Goal: Information Seeking & Learning: Learn about a topic

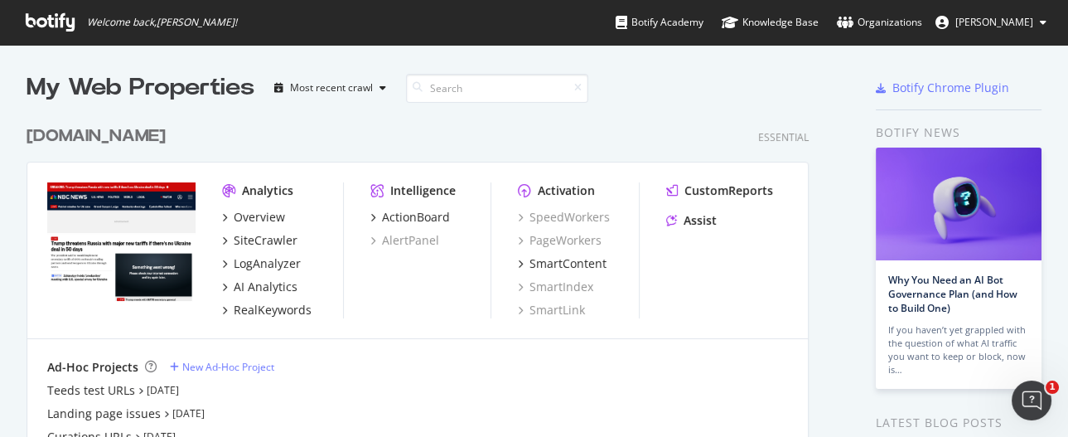
click at [110, 137] on div "[DOMAIN_NAME]" at bounding box center [96, 136] width 139 height 24
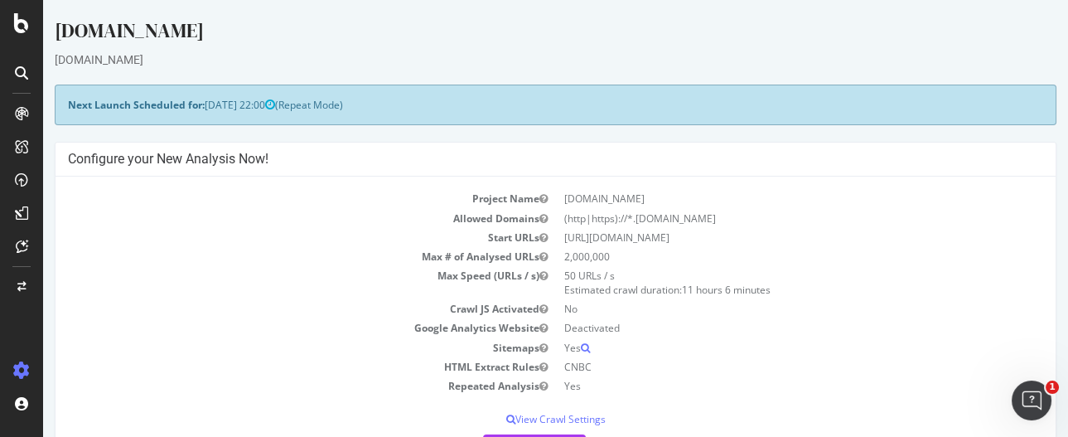
drag, startPoint x: 771, startPoint y: 53, endPoint x: 754, endPoint y: 33, distance: 26.4
click at [771, 53] on div "[DOMAIN_NAME]" at bounding box center [556, 59] width 1002 height 17
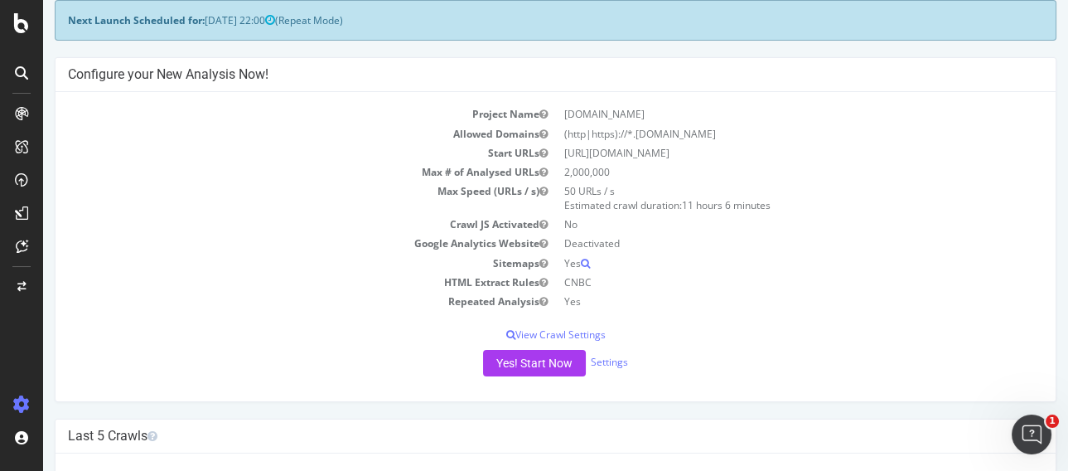
scroll to position [184, 0]
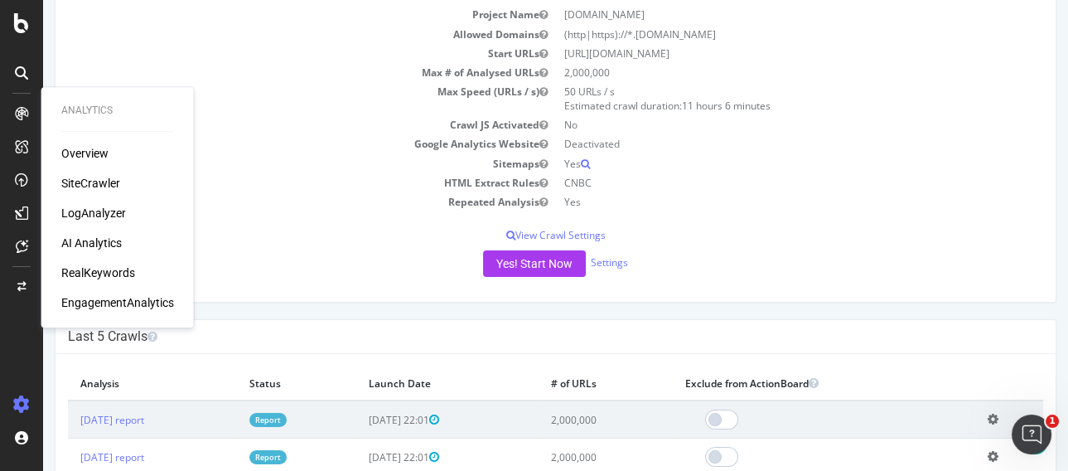
click at [109, 216] on div "LogAnalyzer" at bounding box center [93, 213] width 65 height 17
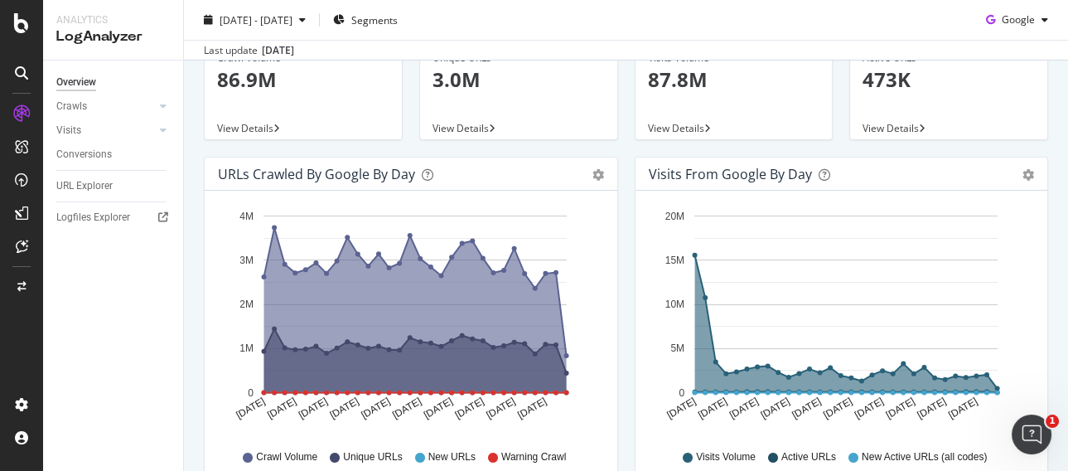
scroll to position [184, 0]
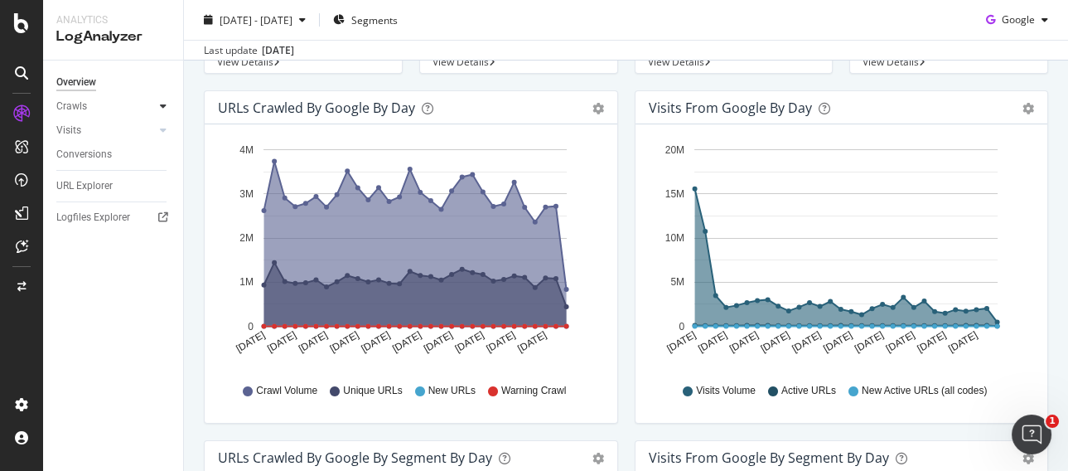
click at [161, 104] on icon at bounding box center [163, 106] width 7 height 10
click at [101, 128] on div "Daily Distribution" at bounding box center [102, 130] width 77 height 17
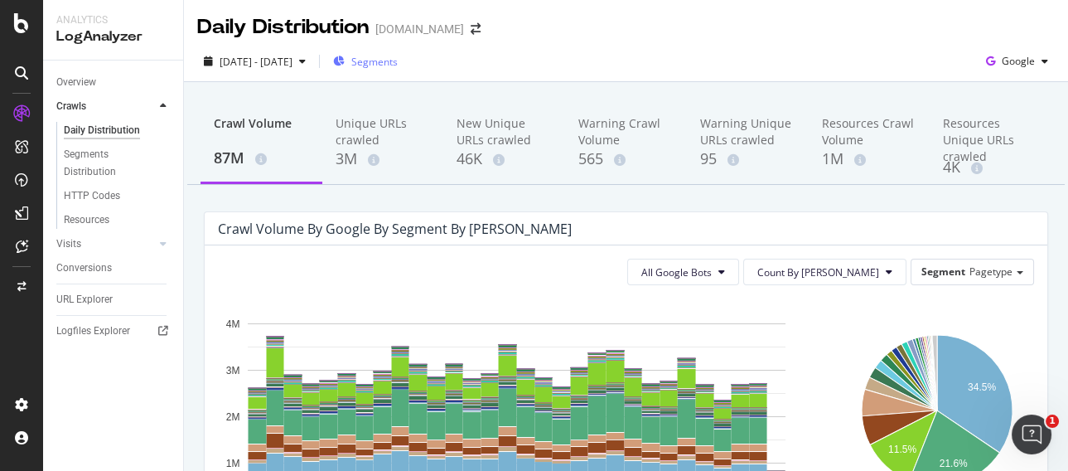
click at [398, 70] on div "Segments" at bounding box center [365, 61] width 65 height 25
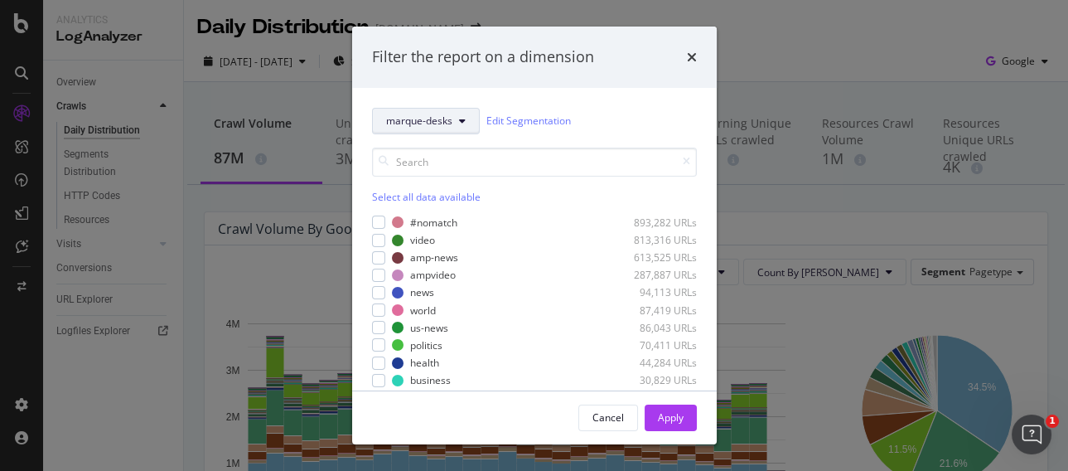
click at [433, 119] on span "marque-desks" at bounding box center [419, 121] width 66 height 14
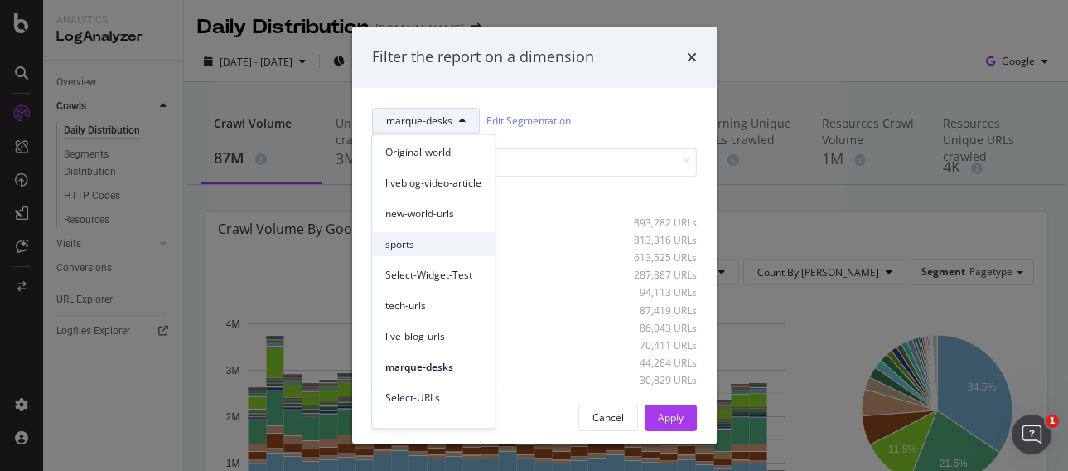
scroll to position [167, 0]
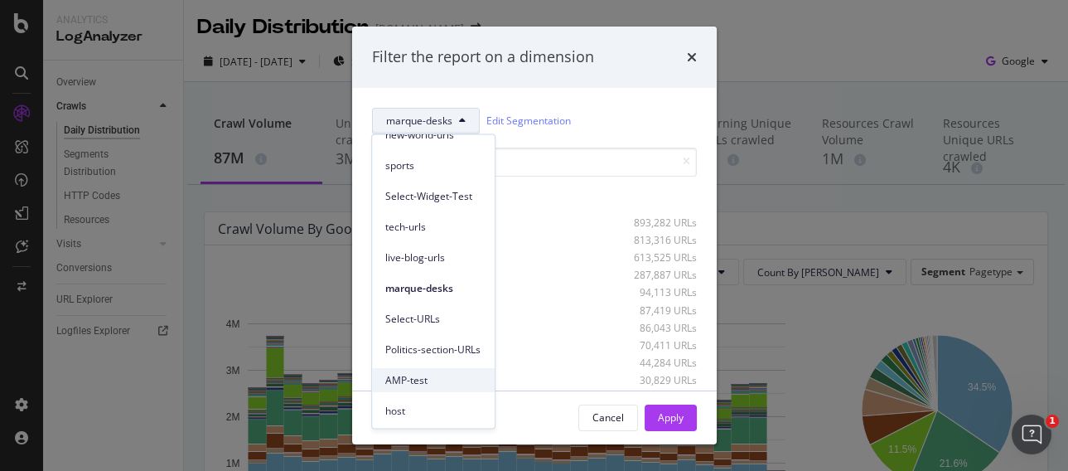
click at [407, 384] on span "AMP-test" at bounding box center [433, 380] width 96 height 15
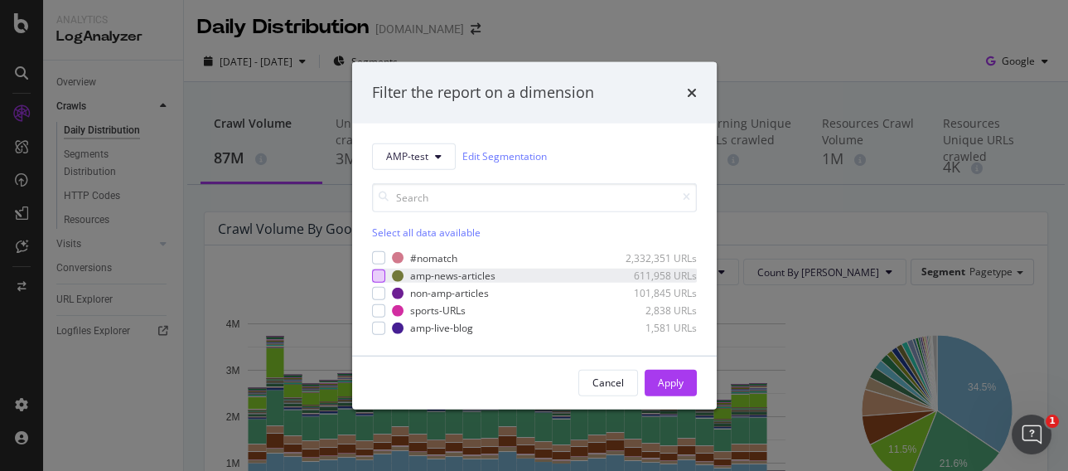
click at [372, 273] on div "modal" at bounding box center [378, 274] width 13 height 13
click at [376, 289] on div "modal" at bounding box center [378, 292] width 13 height 13
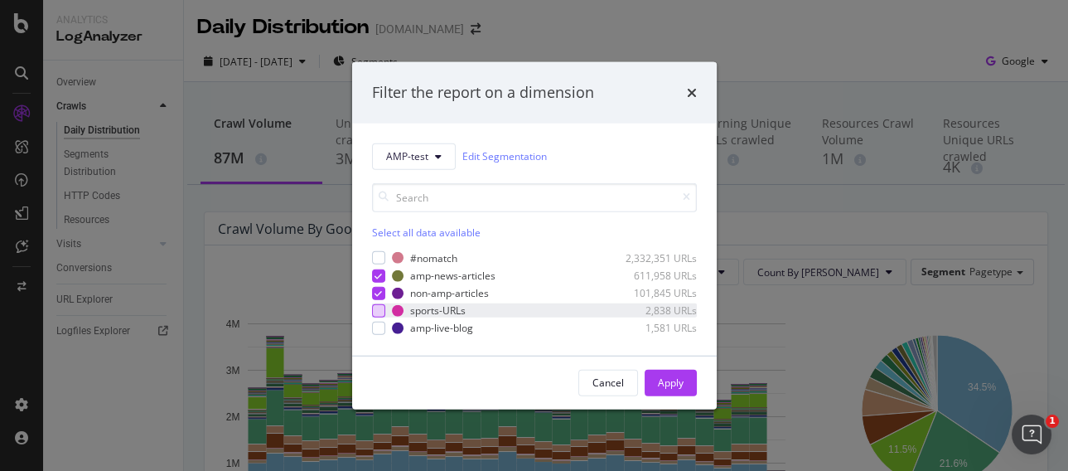
click at [379, 311] on div "modal" at bounding box center [378, 310] width 13 height 13
click at [380, 322] on div "modal" at bounding box center [378, 328] width 13 height 13
click at [676, 383] on div "Apply" at bounding box center [671, 382] width 26 height 14
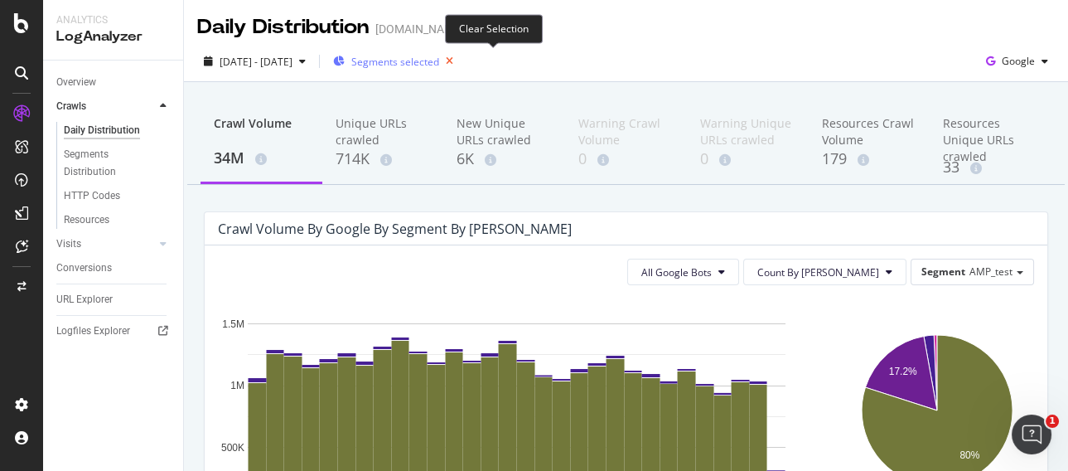
click at [460, 61] on icon "button" at bounding box center [449, 61] width 21 height 23
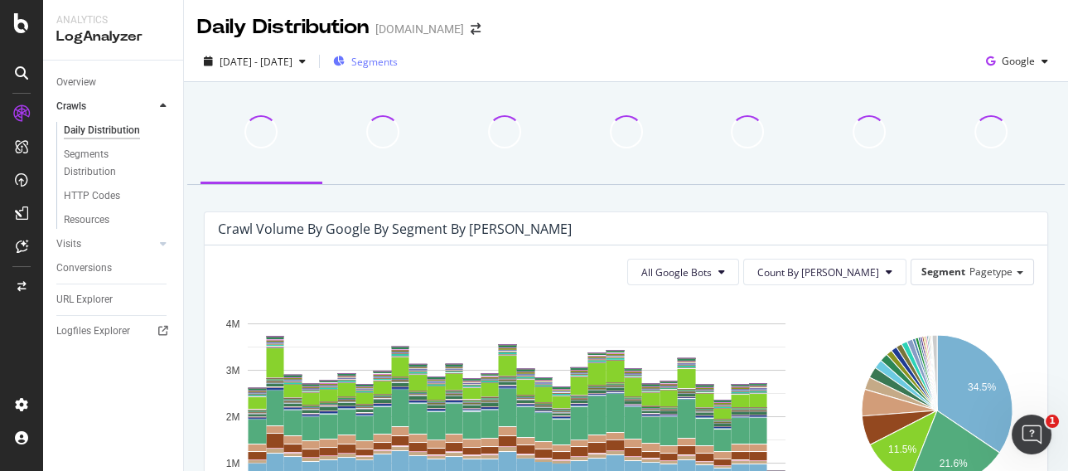
click at [398, 60] on span "Segments" at bounding box center [374, 62] width 46 height 14
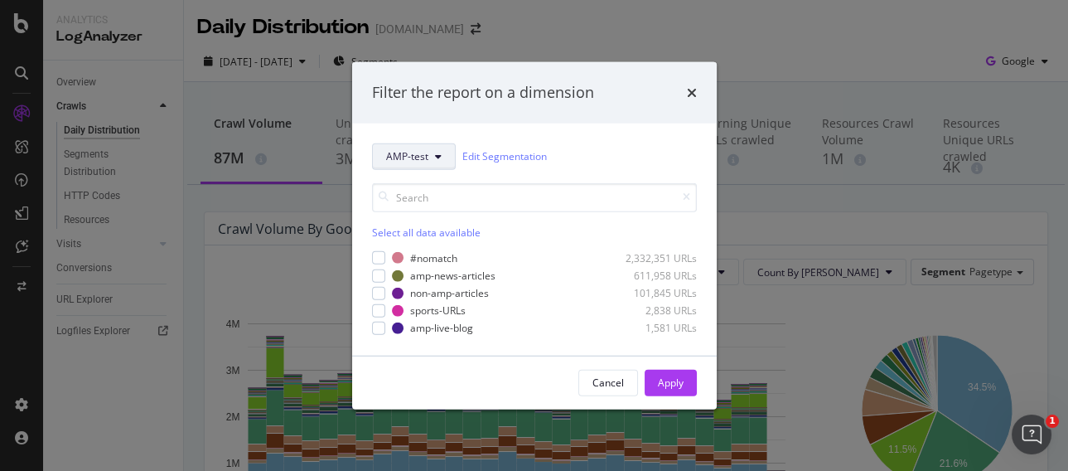
click at [421, 156] on span "AMP-test" at bounding box center [407, 156] width 42 height 14
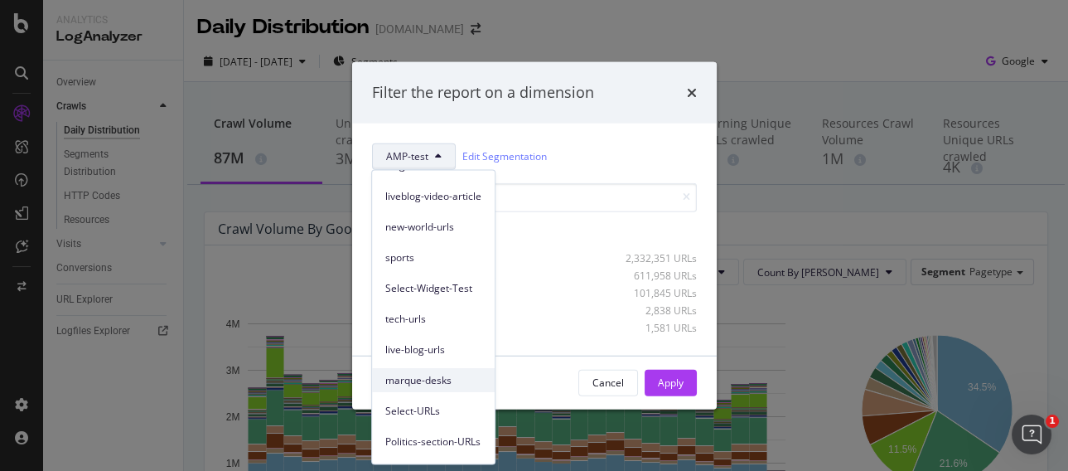
scroll to position [167, 0]
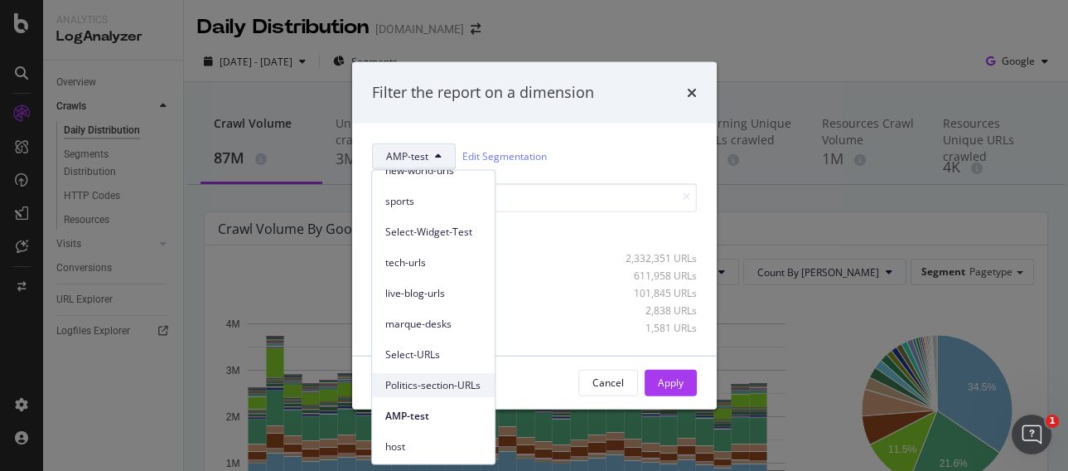
click at [438, 384] on span "Politics-section-URLs" at bounding box center [433, 385] width 96 height 15
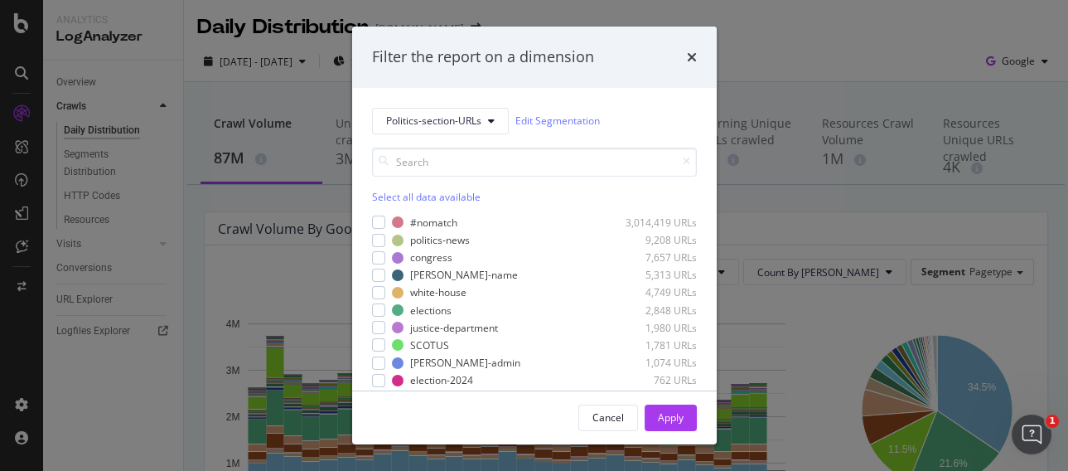
click at [380, 193] on div "Select all data available" at bounding box center [534, 197] width 325 height 14
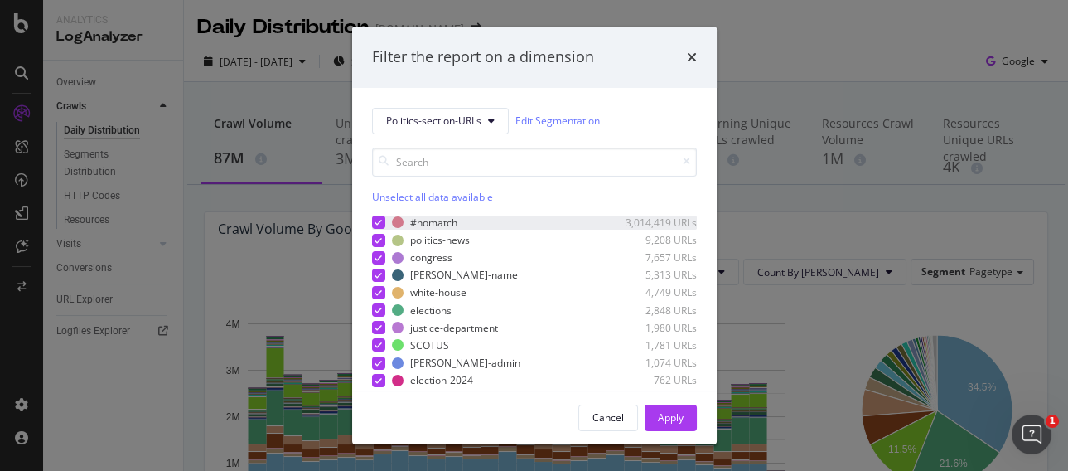
click at [376, 224] on icon "modal" at bounding box center [378, 222] width 7 height 8
click at [672, 392] on div "Apply" at bounding box center [671, 417] width 26 height 14
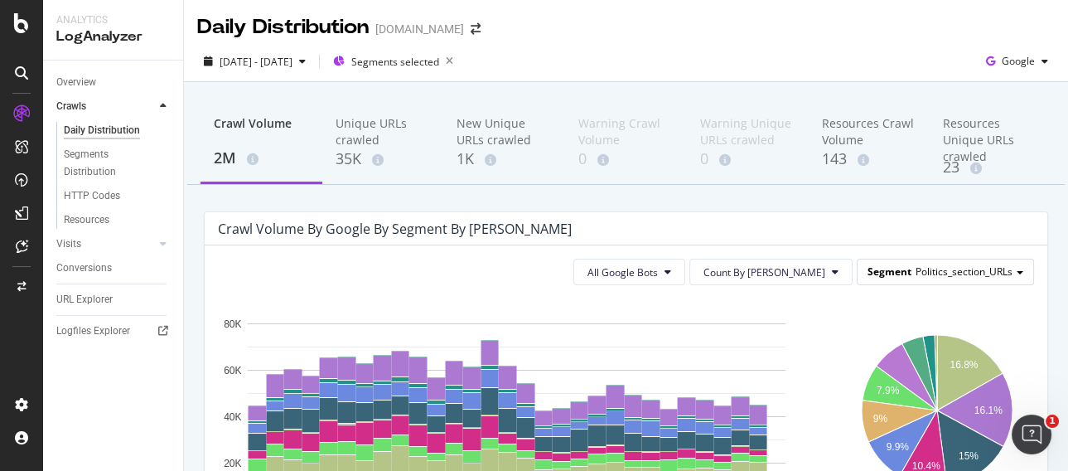
click at [896, 273] on span "Segment" at bounding box center [890, 271] width 44 height 14
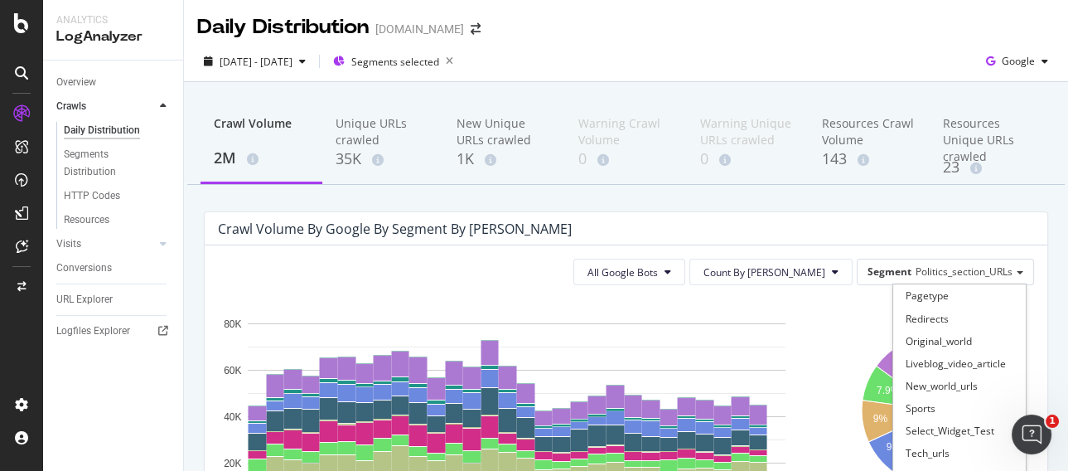
click at [609, 213] on div "Crawl Volume by google by Segment by [PERSON_NAME]" at bounding box center [626, 228] width 843 height 33
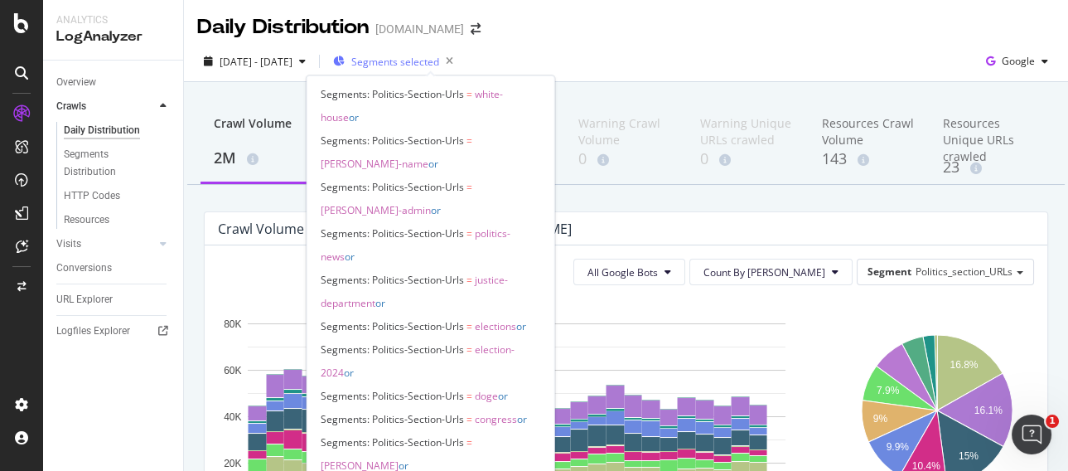
click at [427, 60] on span "Segments selected" at bounding box center [395, 62] width 88 height 14
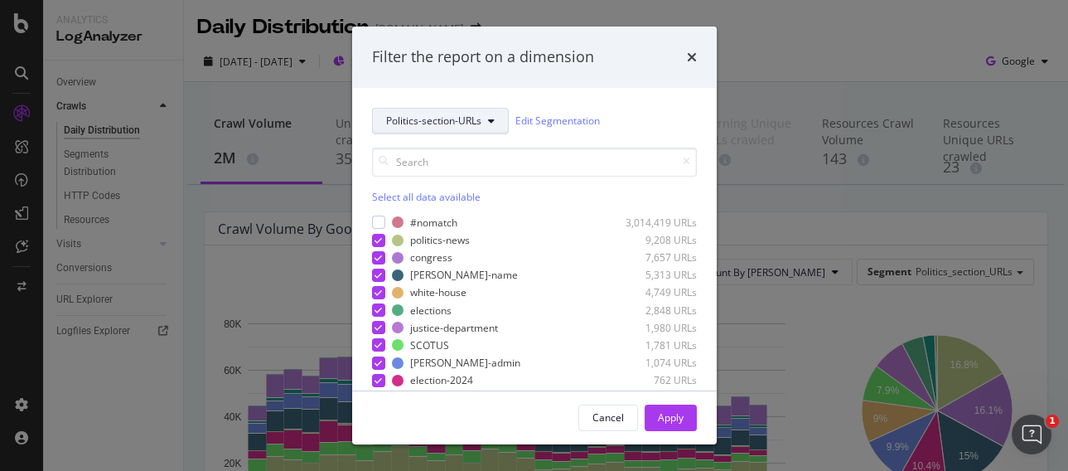
click at [476, 122] on span "Politics-section-URLs" at bounding box center [433, 121] width 95 height 14
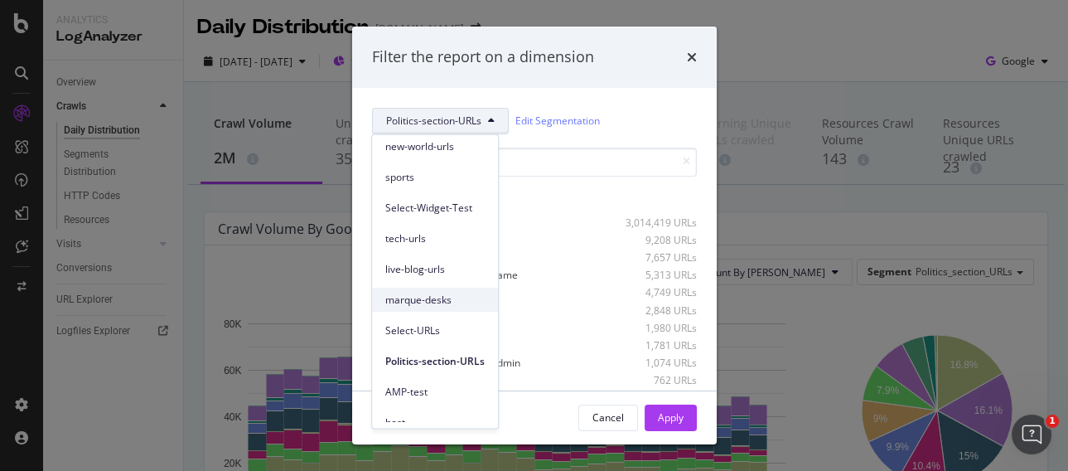
scroll to position [167, 0]
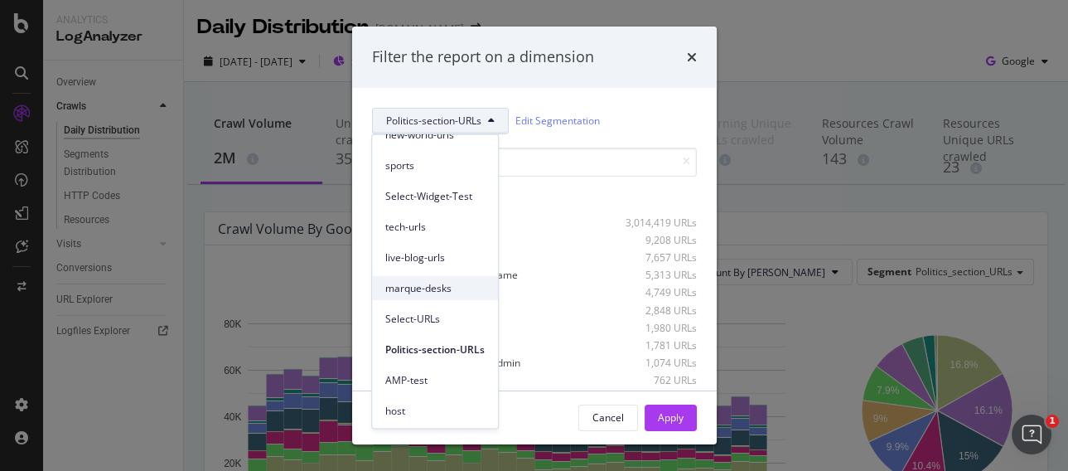
click at [426, 285] on span "marque-desks" at bounding box center [434, 288] width 99 height 15
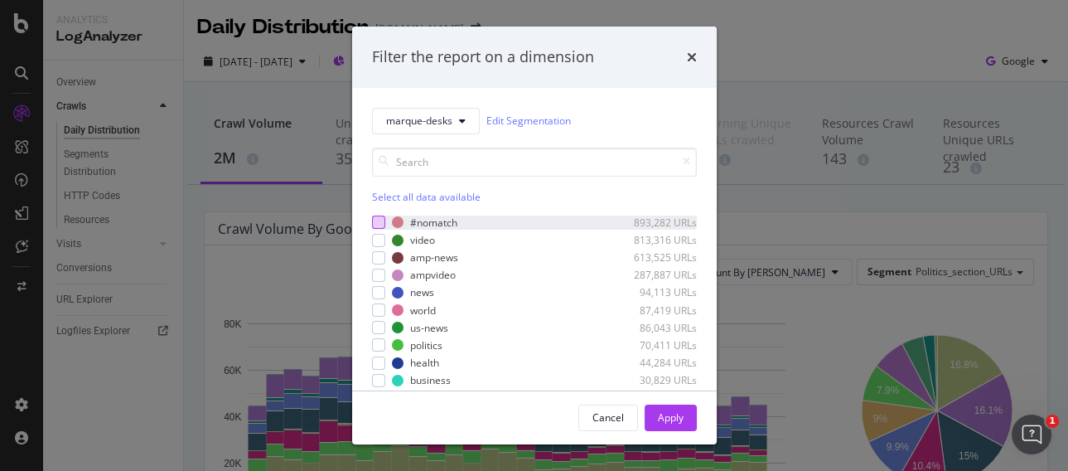
click at [379, 223] on div "modal" at bounding box center [378, 221] width 13 height 13
click at [384, 191] on div "Select all data available" at bounding box center [534, 197] width 325 height 14
click at [380, 225] on icon "modal" at bounding box center [378, 222] width 7 height 8
click at [660, 392] on div "Apply" at bounding box center [671, 417] width 26 height 14
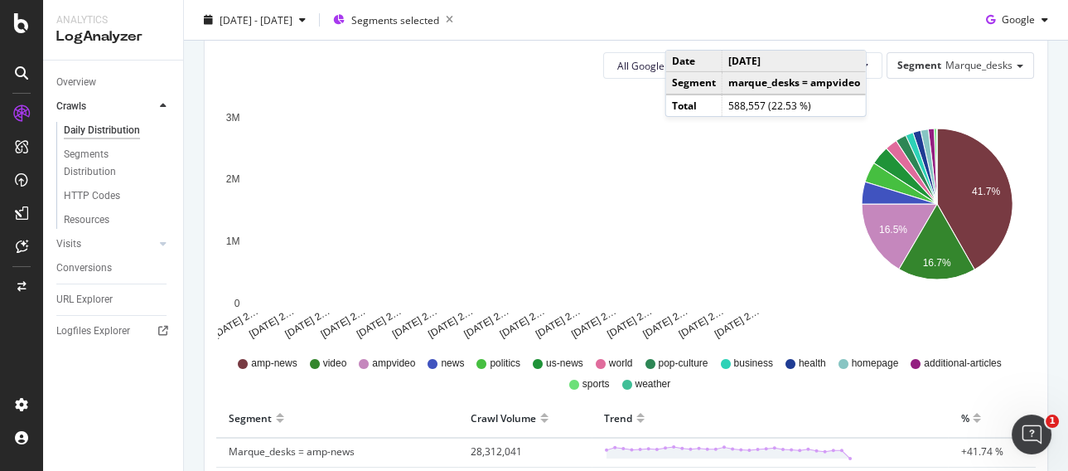
scroll to position [92, 0]
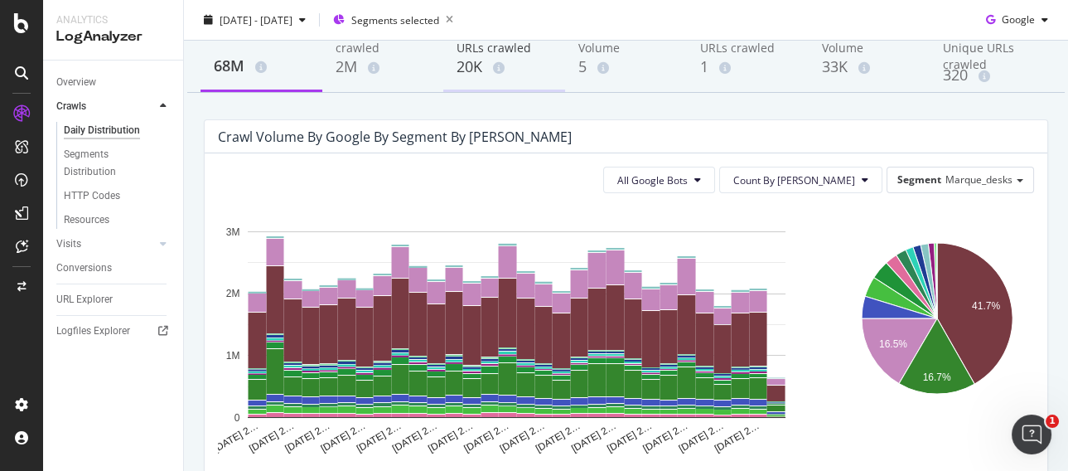
click at [468, 58] on div "20K" at bounding box center [504, 67] width 95 height 22
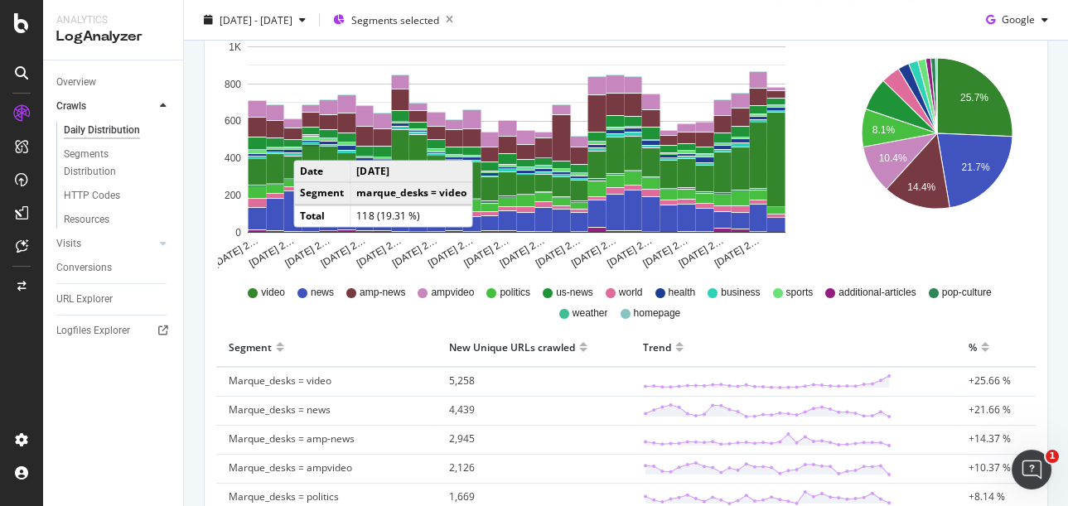
scroll to position [92, 0]
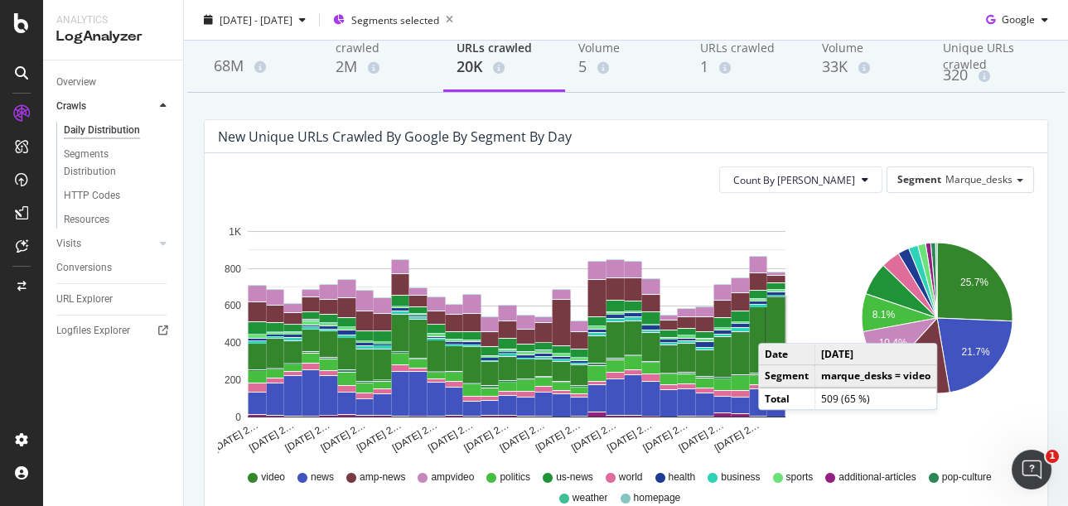
click at [775, 326] on rect "A chart." at bounding box center [776, 344] width 18 height 94
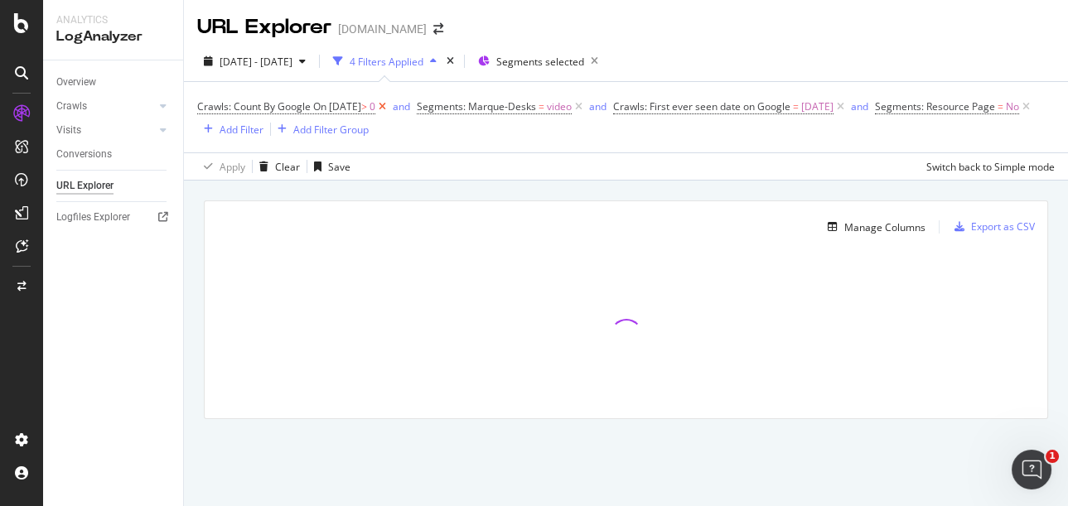
click at [389, 106] on icon at bounding box center [382, 107] width 14 height 17
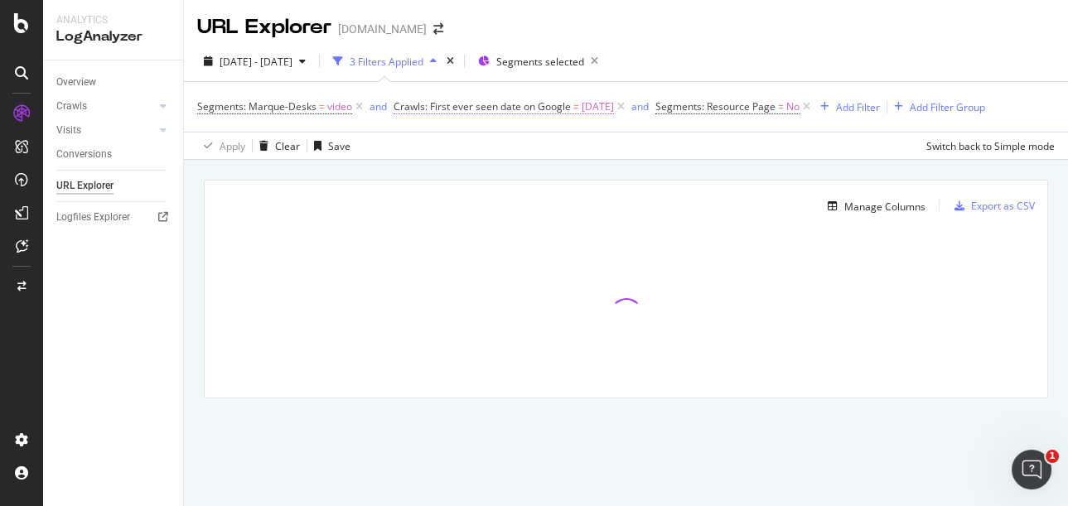
click at [532, 104] on span "Crawls: First ever seen date on Google" at bounding box center [482, 106] width 177 height 14
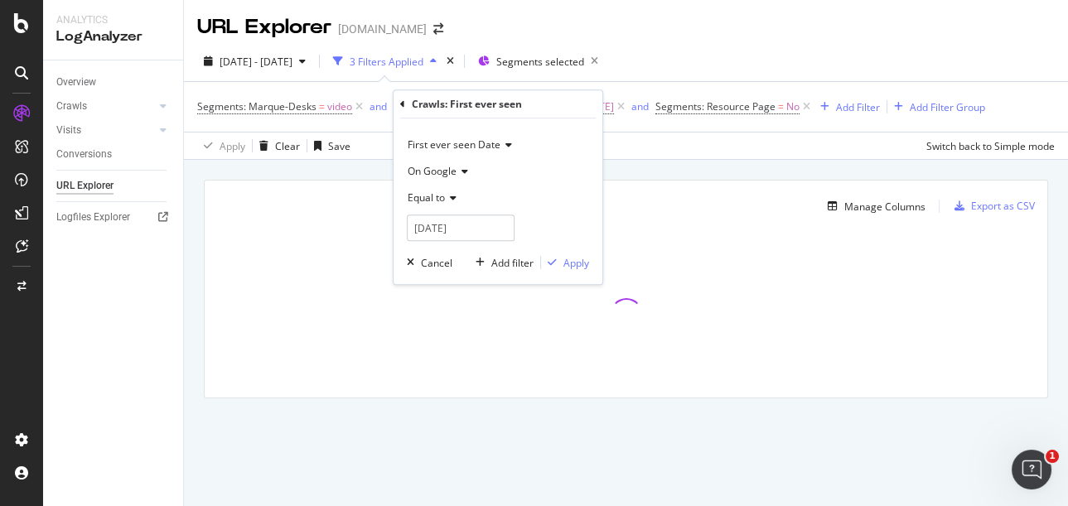
click at [435, 196] on span "Equal to" at bounding box center [426, 198] width 37 height 14
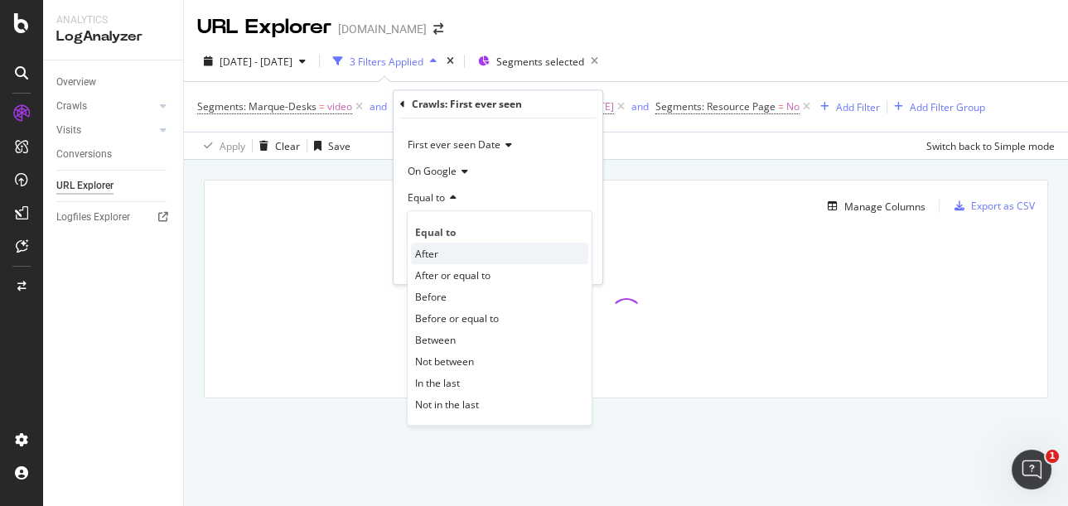
click at [432, 253] on span "After" at bounding box center [426, 254] width 23 height 14
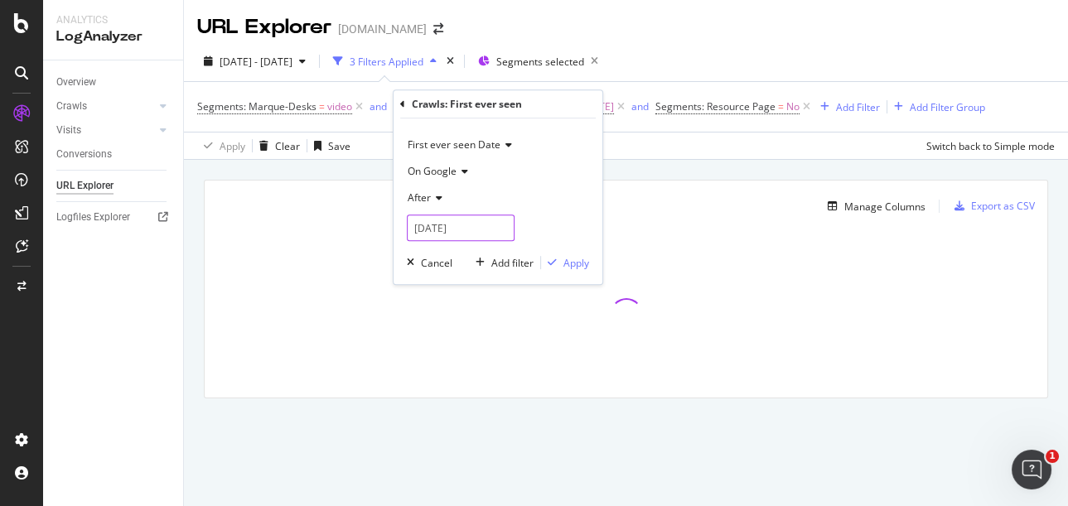
drag, startPoint x: 475, startPoint y: 233, endPoint x: 464, endPoint y: 234, distance: 10.8
click at [464, 234] on input "[DATE]" at bounding box center [461, 228] width 108 height 27
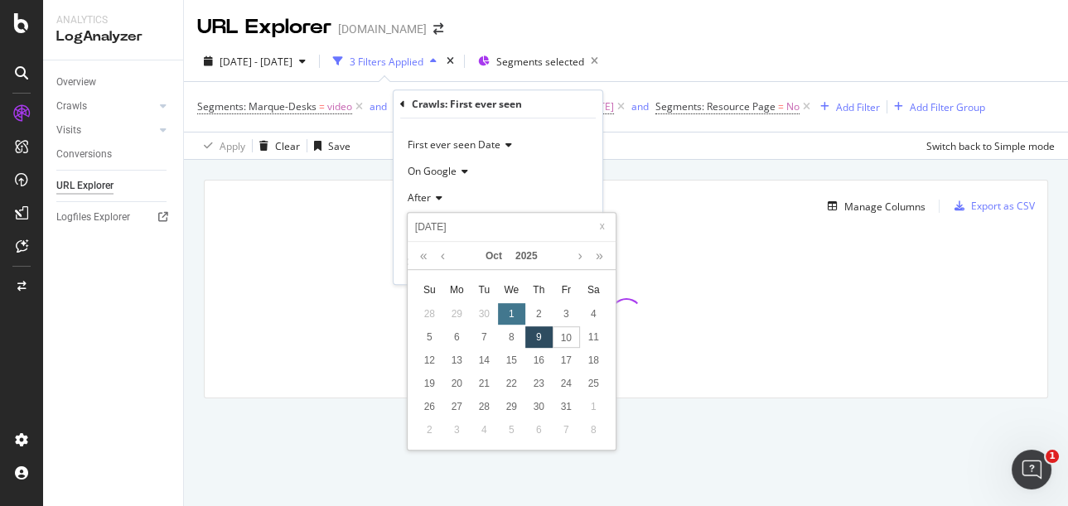
click at [510, 313] on div "1" at bounding box center [511, 314] width 27 height 22
type input "[DATE]"
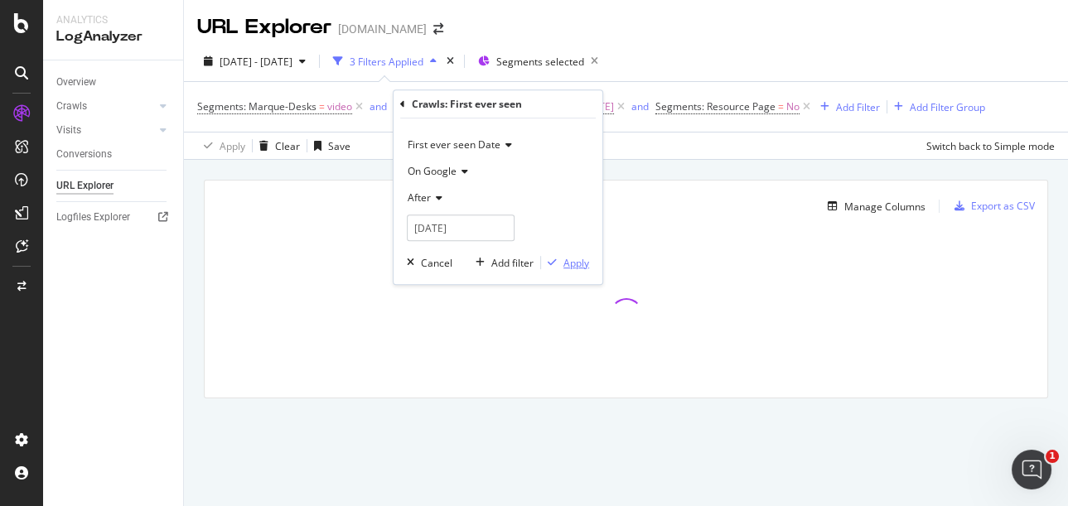
click at [570, 264] on div "Apply" at bounding box center [576, 263] width 26 height 14
